Goal: Find contact information: Find contact information

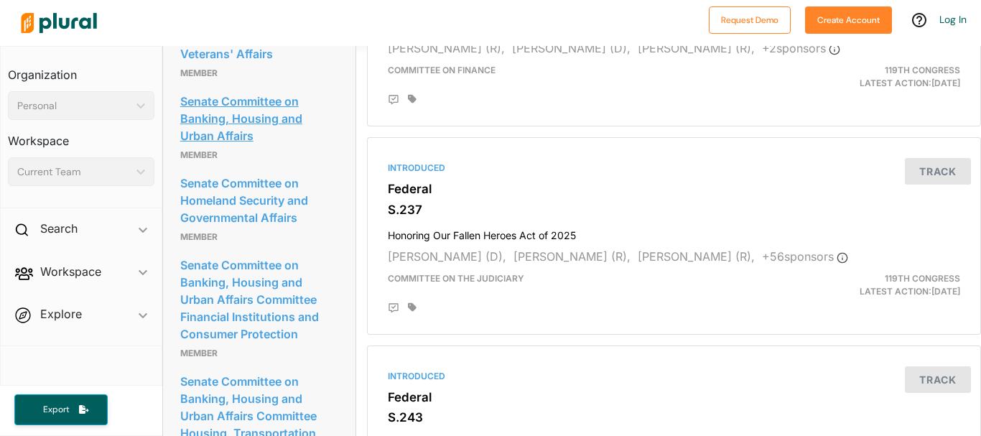
scroll to position [1716, 0]
click at [259, 65] on link "Senate Committee on Veterans' Affairs" at bounding box center [259, 46] width 158 height 39
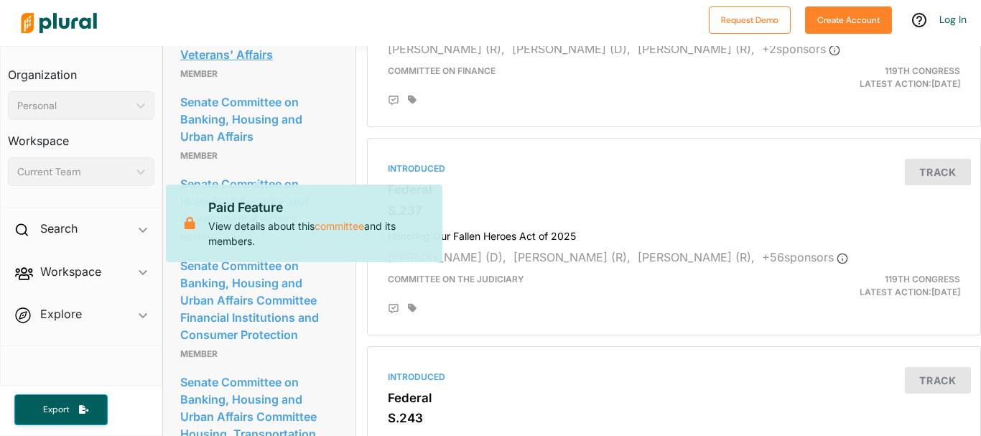
click at [259, 65] on link "Senate Committee on Veterans' Affairs" at bounding box center [259, 46] width 158 height 39
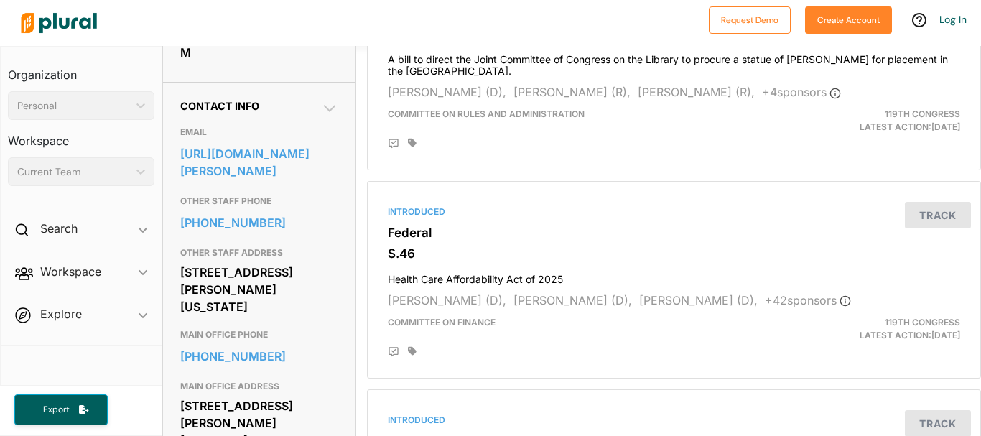
scroll to position [417, 0]
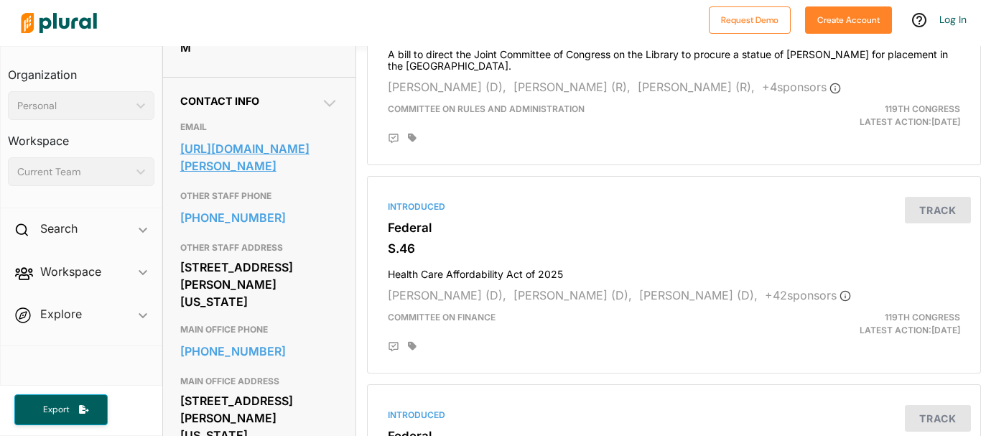
click at [236, 177] on link "[URL][DOMAIN_NAME][PERSON_NAME]" at bounding box center [259, 157] width 158 height 39
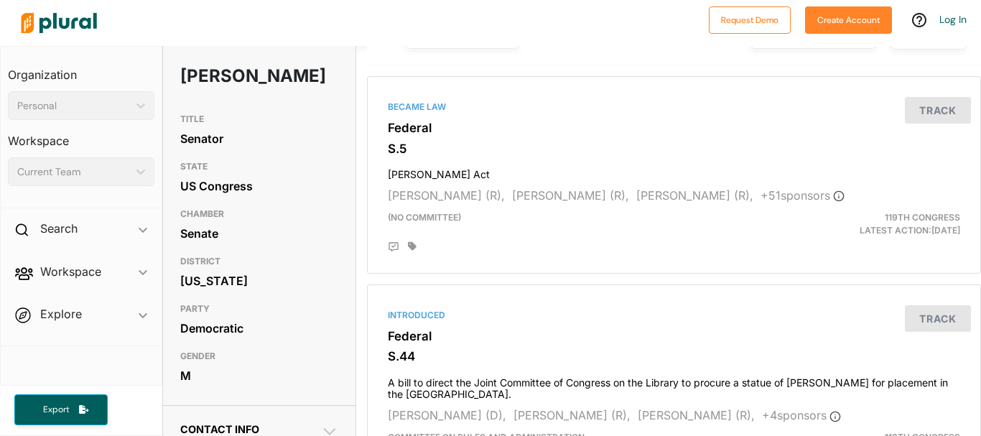
scroll to position [0, 0]
